Goal: Task Accomplishment & Management: Use online tool/utility

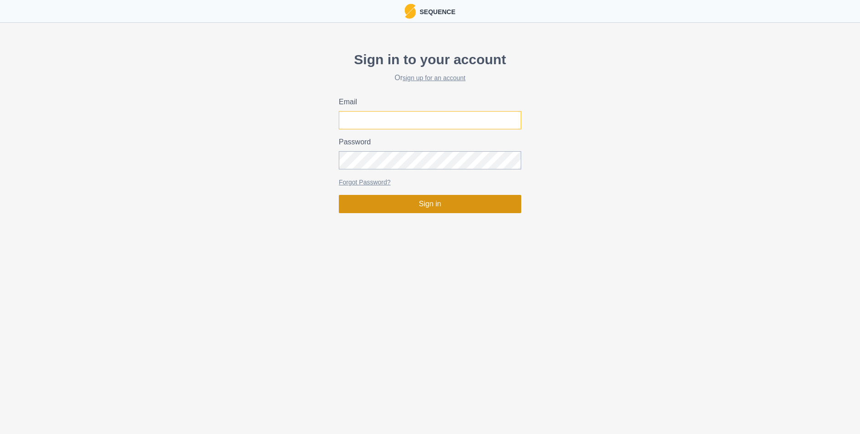
type input "[EMAIL_ADDRESS][DOMAIN_NAME]"
click at [435, 196] on button "Sign in" at bounding box center [430, 204] width 182 height 18
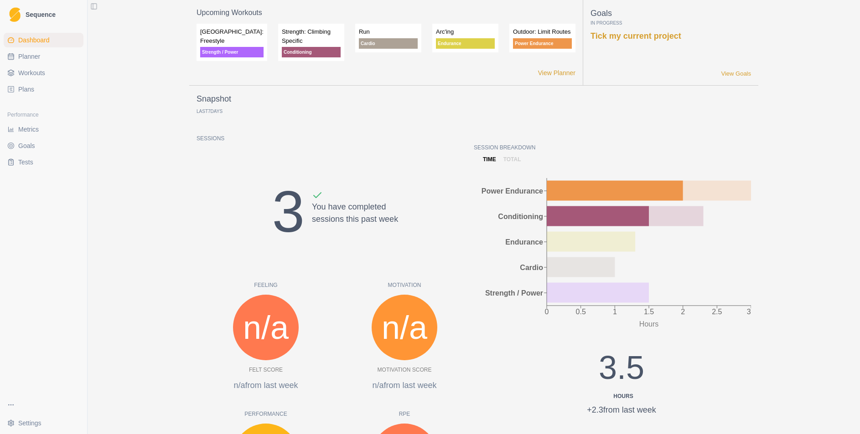
click at [36, 58] on span "Planner" at bounding box center [29, 56] width 22 height 9
select select "month"
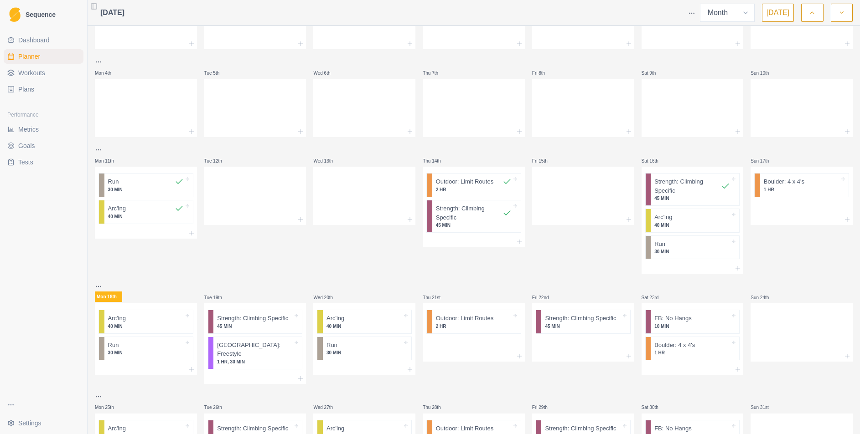
scroll to position [74, 0]
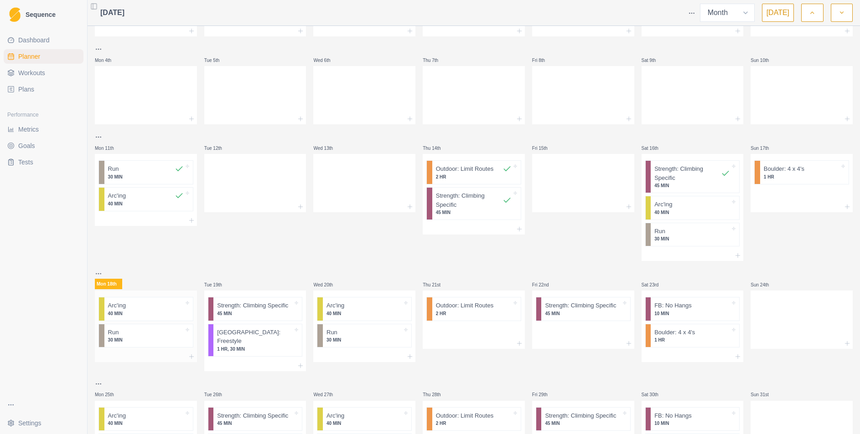
click at [149, 312] on p "40 MIN" at bounding box center [146, 313] width 76 height 7
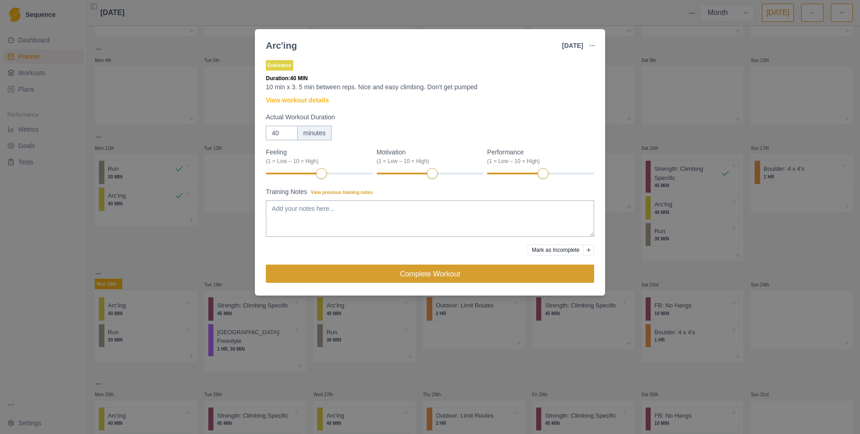
click at [387, 273] on button "Complete Workout" at bounding box center [430, 274] width 328 height 18
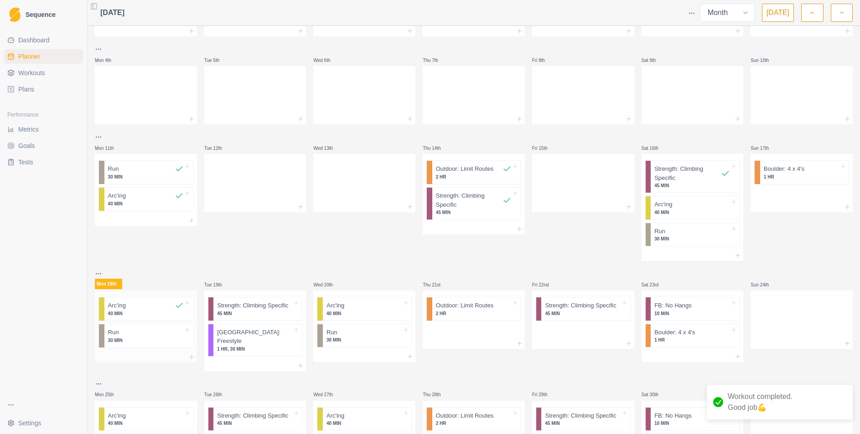
click at [139, 339] on p "30 MIN" at bounding box center [146, 340] width 76 height 7
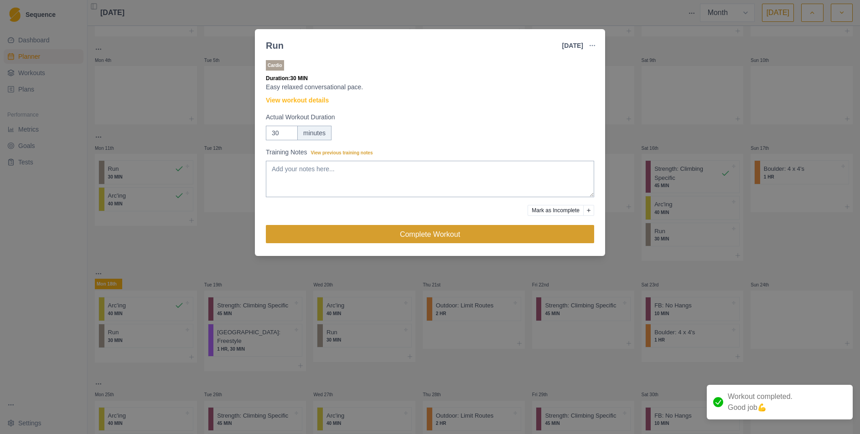
click at [418, 235] on button "Complete Workout" at bounding box center [430, 234] width 328 height 18
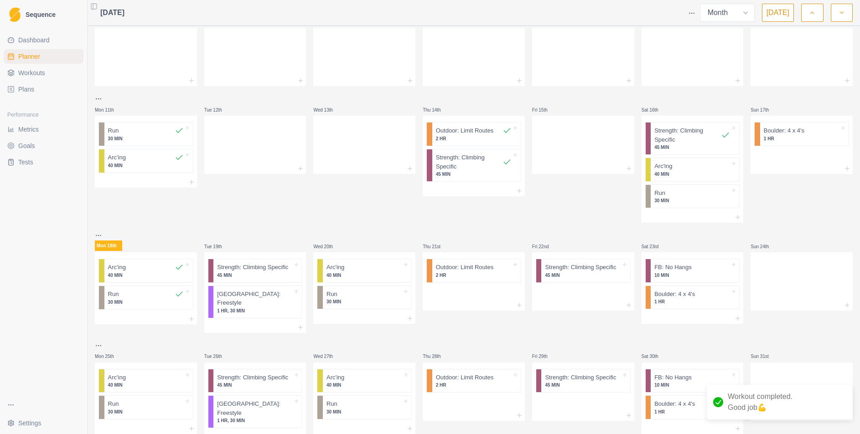
scroll to position [147, 0]
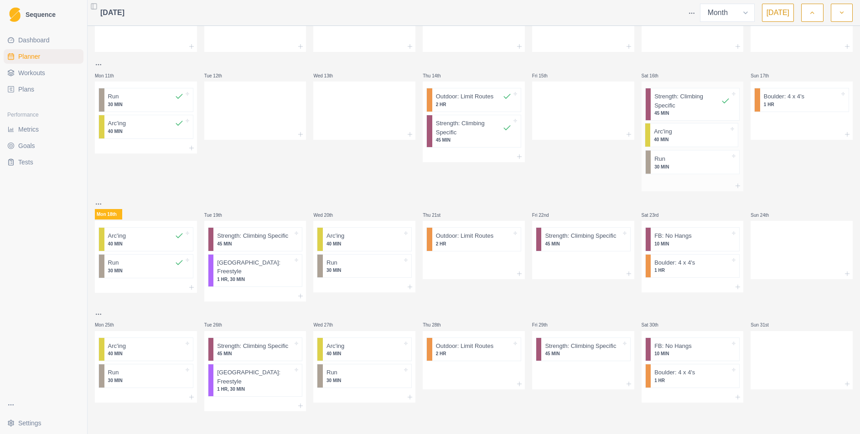
click at [694, 140] on div "Strength: Climbing Specific 45 MIN Arc'ing 40 MIN Run 30 MIN" at bounding box center [692, 131] width 102 height 99
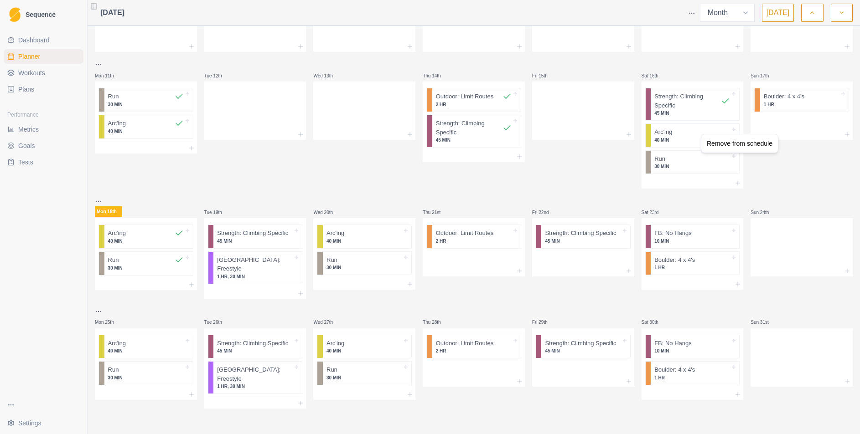
click at [781, 168] on html "Sequence Dashboard Planner Workouts Plans Performance Metrics Goals Tests Setti…" at bounding box center [430, 217] width 860 height 434
